Goal: Navigation & Orientation: Find specific page/section

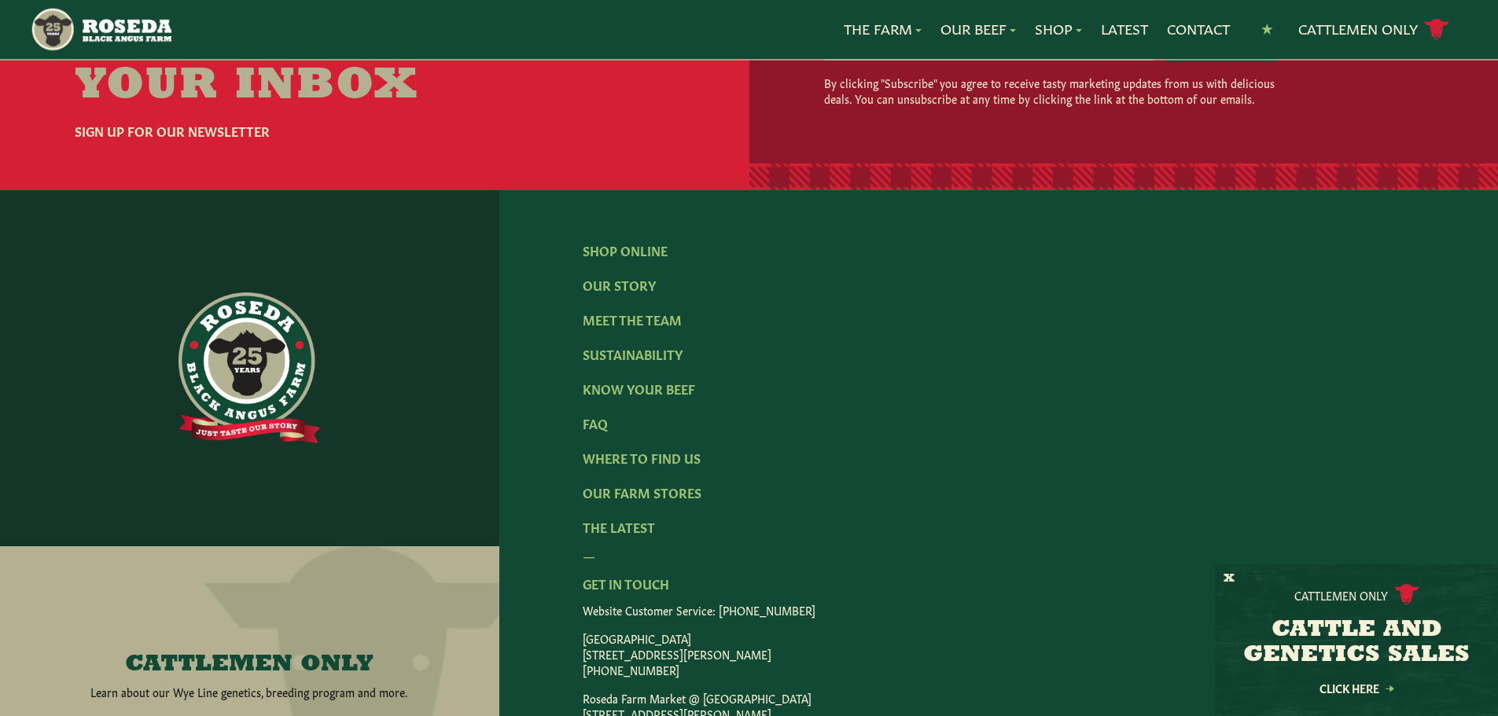
scroll to position [2437, 0]
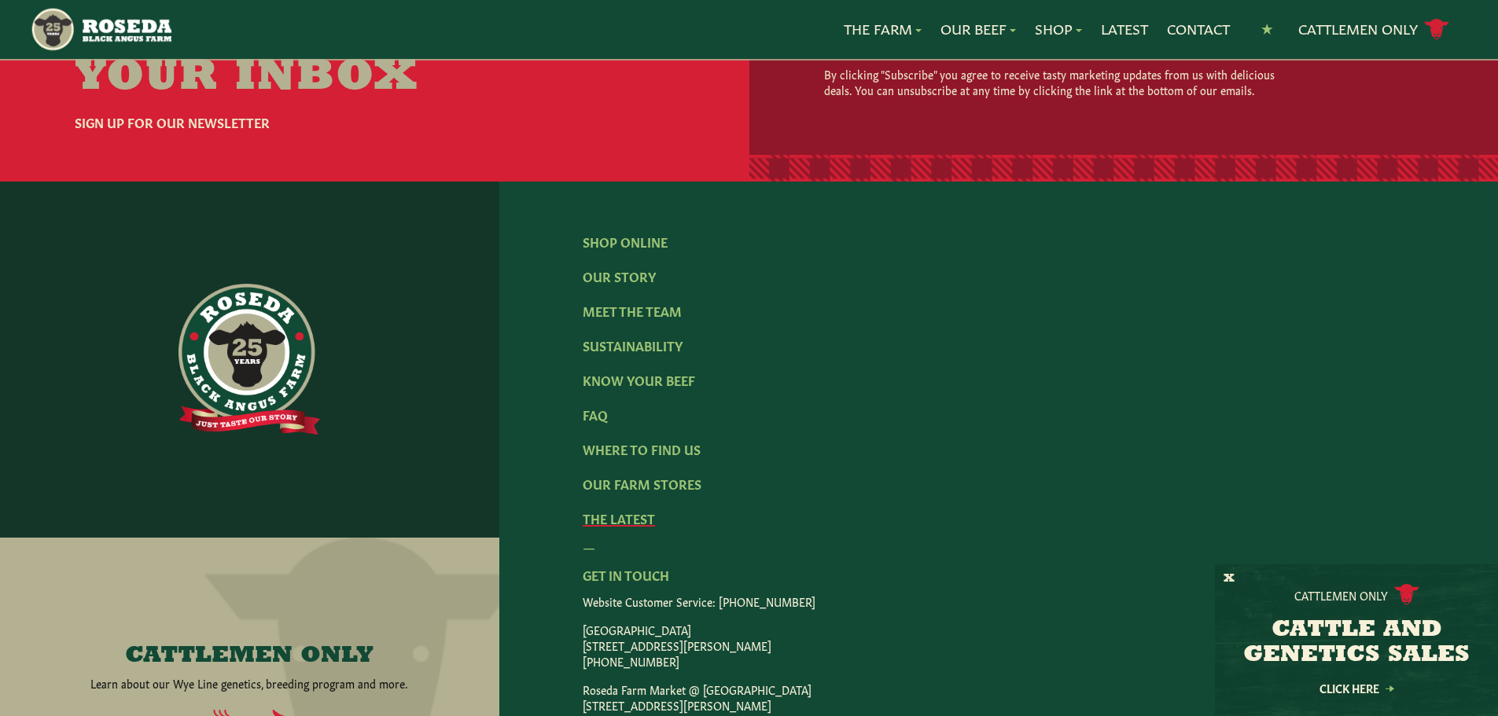
click at [617, 509] on link "The Latest" at bounding box center [619, 517] width 72 height 17
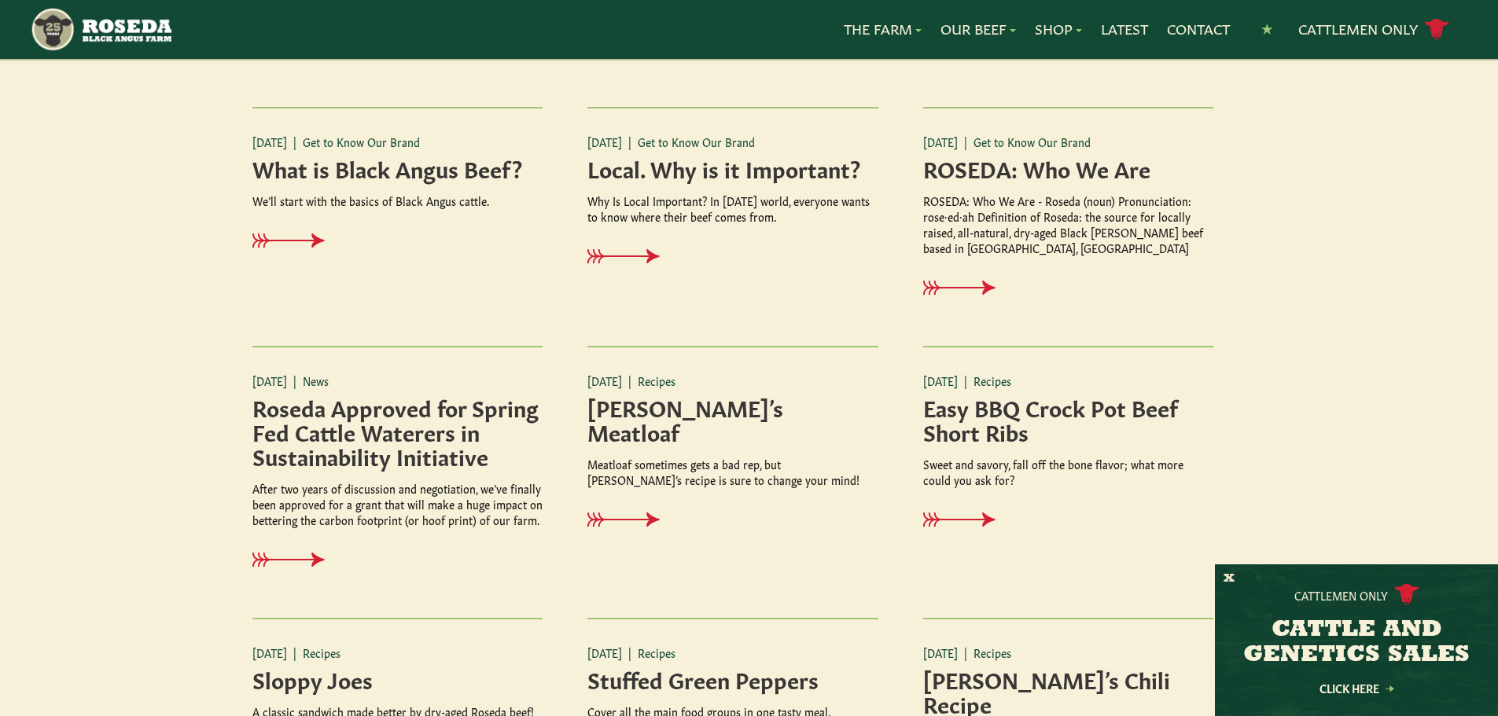
scroll to position [1022, 0]
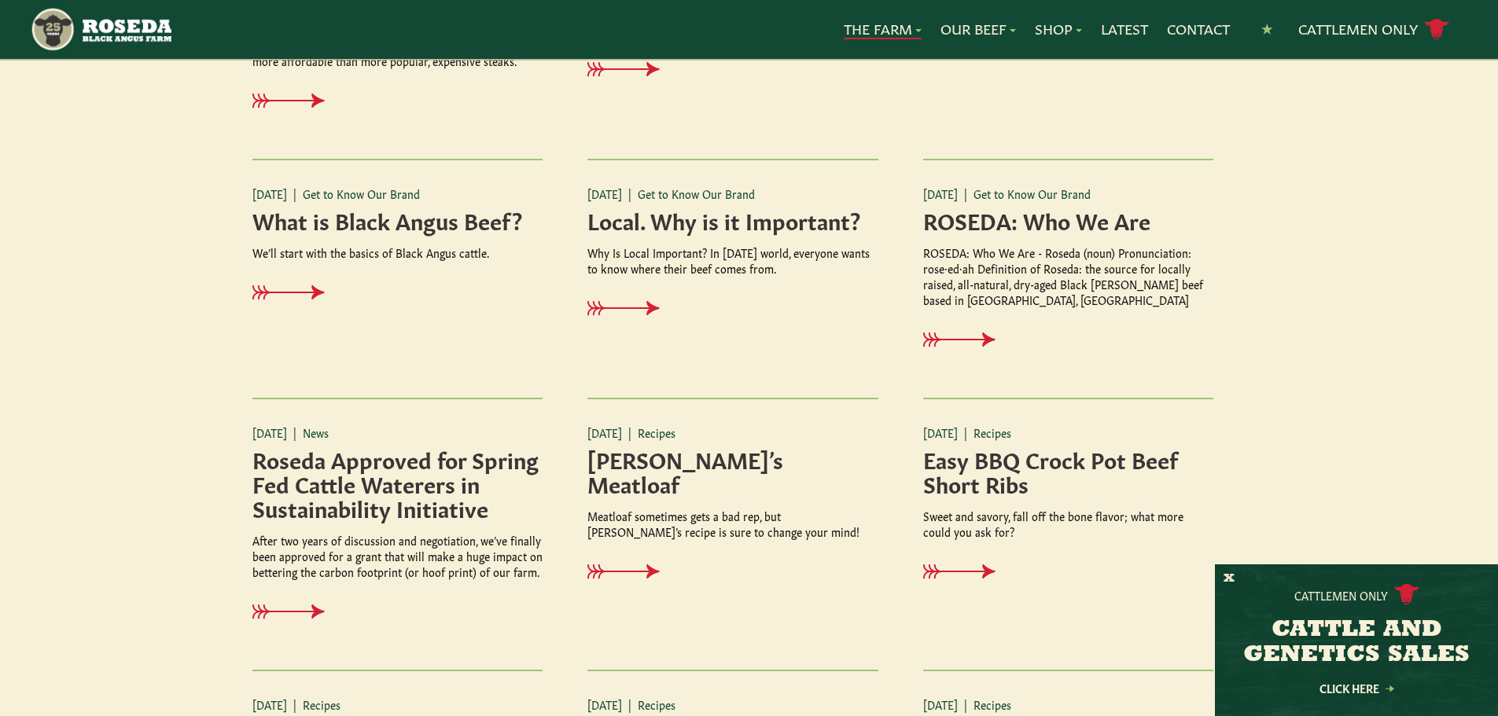
click at [893, 29] on link "The Farm" at bounding box center [883, 29] width 78 height 20
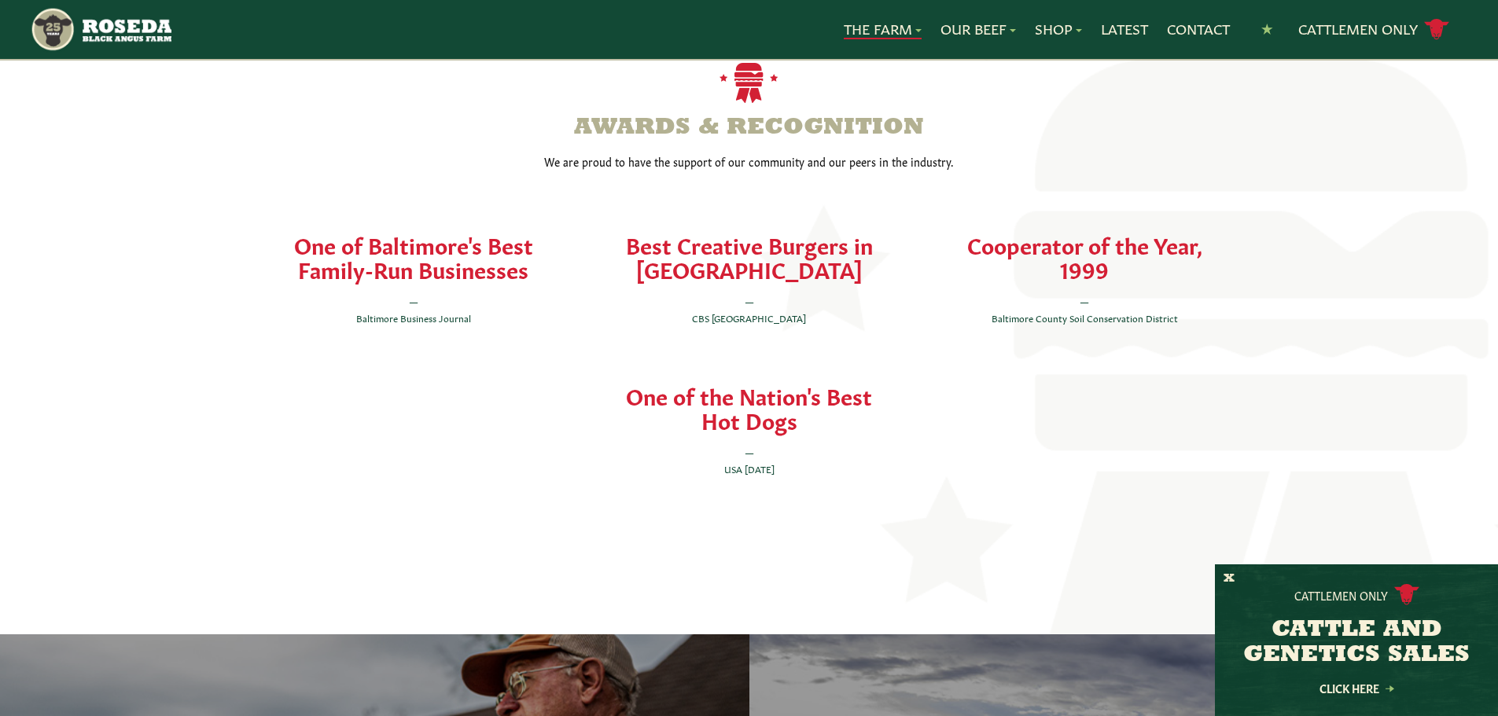
scroll to position [3381, 0]
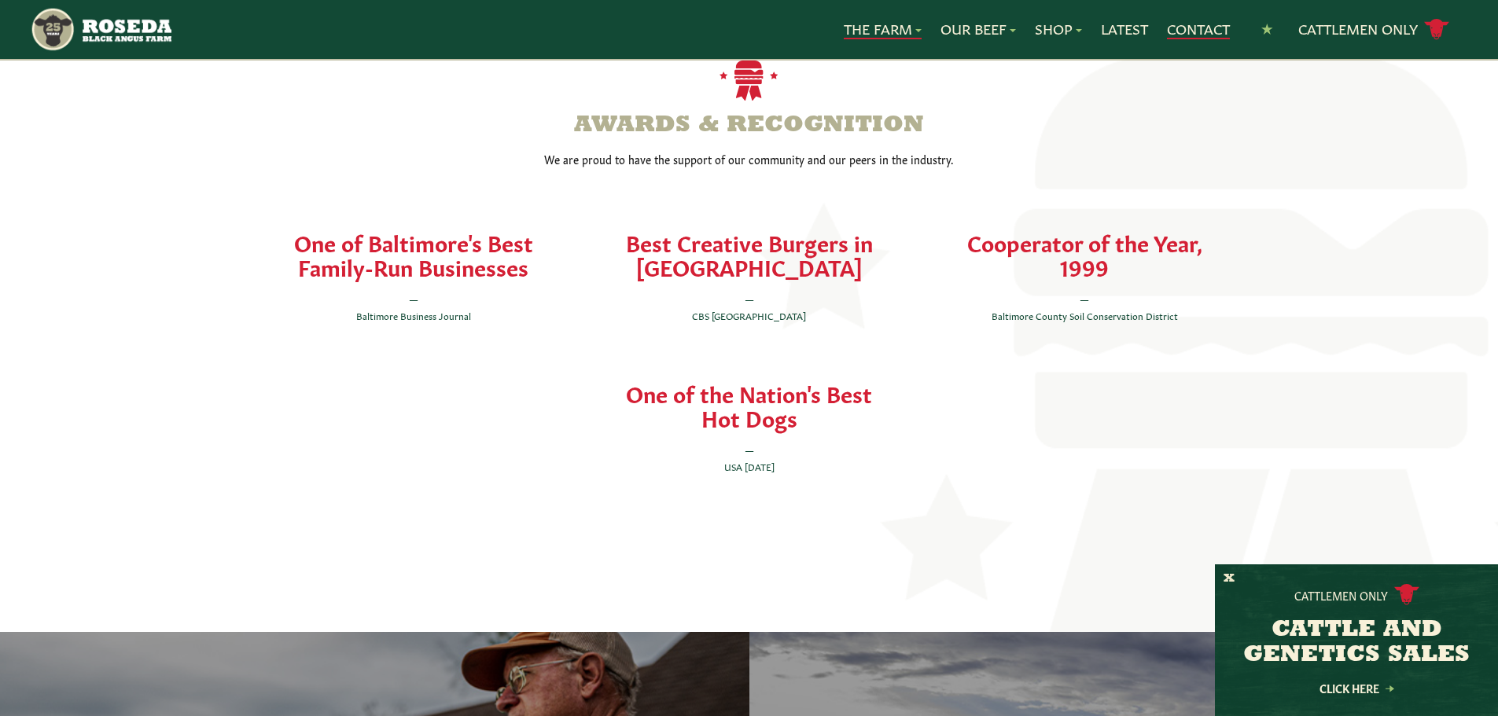
click at [1201, 23] on link "Contact" at bounding box center [1198, 29] width 63 height 20
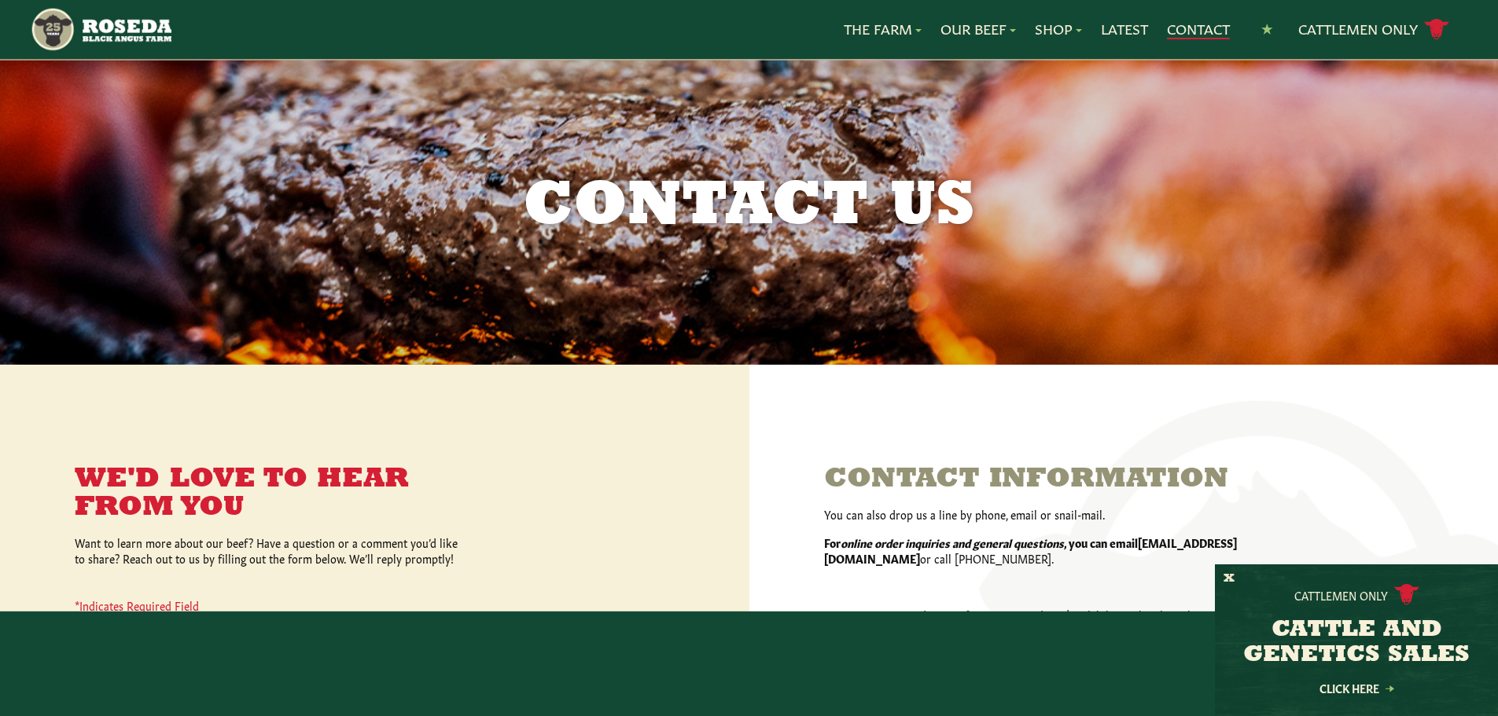
scroll to position [1654, 0]
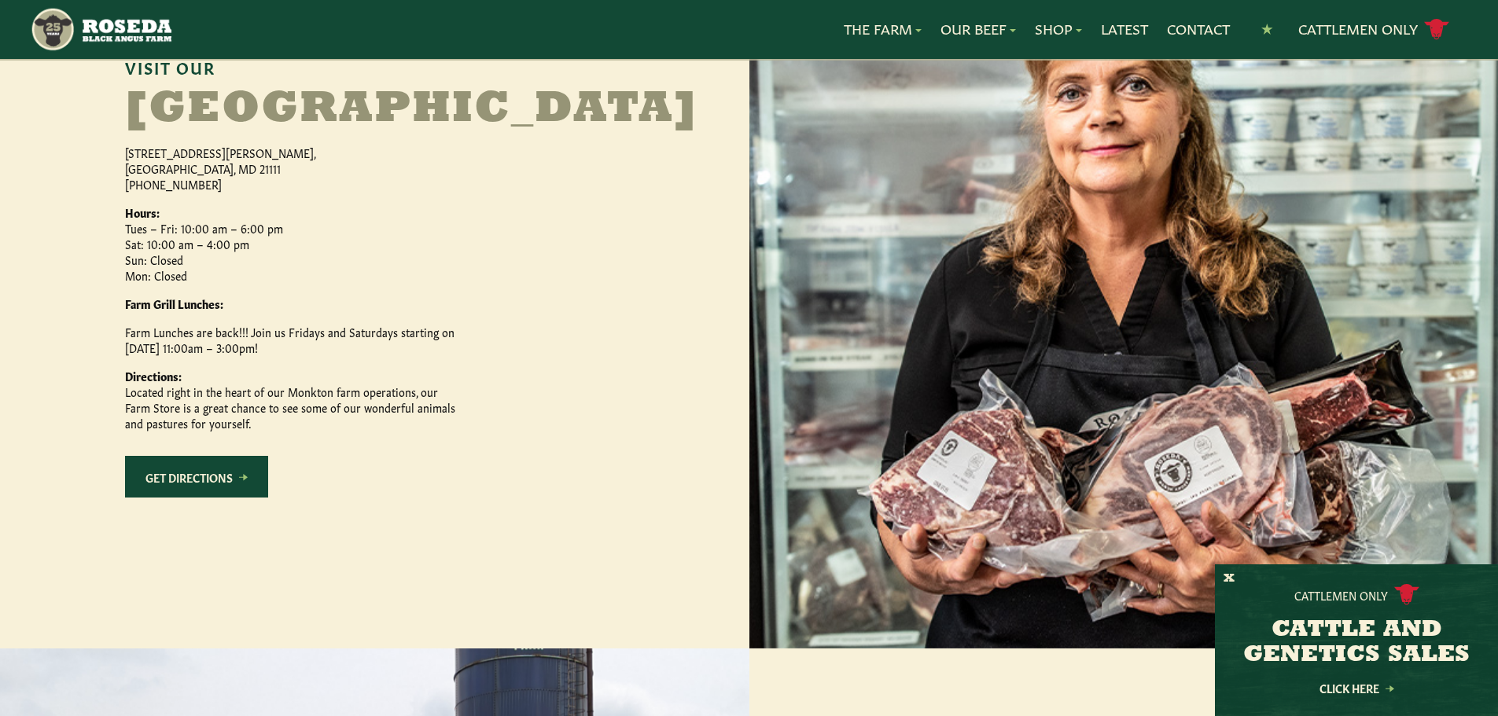
scroll to position [786, 0]
